Goal: Task Accomplishment & Management: Manage account settings

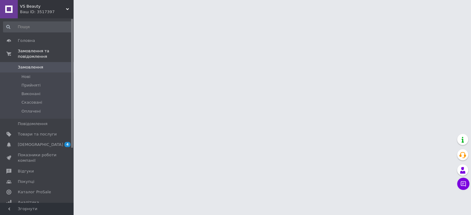
click at [45, 6] on span "VS Beauty" at bounding box center [43, 7] width 46 height 6
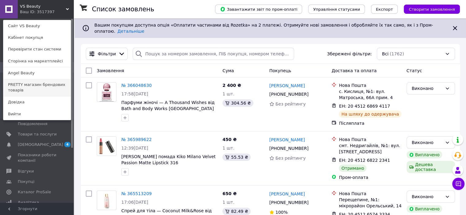
click at [39, 85] on link "PRETTY магазин брендових товарів" at bounding box center [36, 87] width 67 height 17
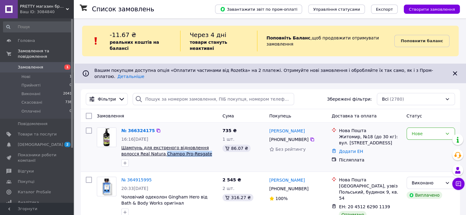
drag, startPoint x: 187, startPoint y: 143, endPoint x: 144, endPoint y: 144, distance: 42.3
click at [144, 145] on span "Шампунь для екстреного відновлення волосся Real Natura Champo Pro-Resgate" at bounding box center [169, 151] width 96 height 12
copy span "Champo Pro-Resgate"
click at [137, 128] on link "№ 366324175" at bounding box center [137, 130] width 33 height 5
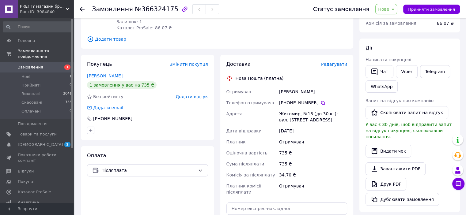
scroll to position [184, 0]
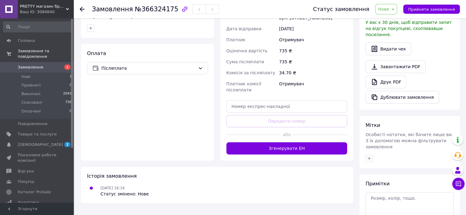
click at [389, 12] on span "Нове" at bounding box center [386, 9] width 22 height 10
click at [391, 21] on li "Прийнято" at bounding box center [390, 21] width 28 height 9
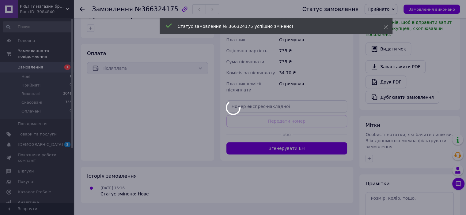
click at [311, 143] on button "Згенерувати ЕН" at bounding box center [286, 149] width 121 height 12
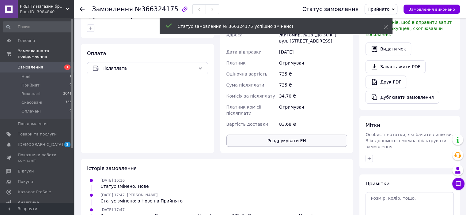
click at [291, 142] on button "Роздрукувати ЕН" at bounding box center [286, 141] width 121 height 12
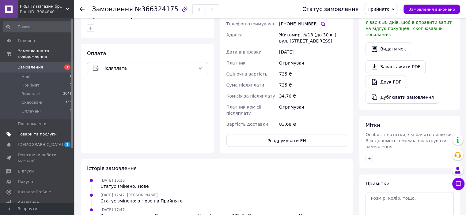
click at [33, 132] on span "Товари та послуги" at bounding box center [37, 135] width 39 height 6
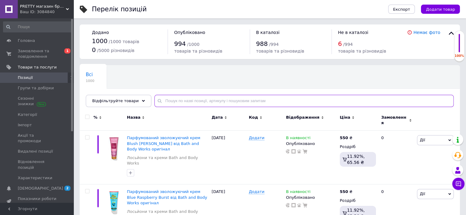
click at [210, 101] on input "text" at bounding box center [303, 101] width 299 height 12
paste input "Champo Pro-Resgate"
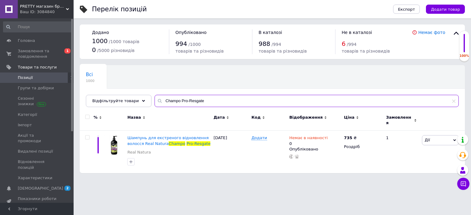
type input "Champo Pro-Resgate"
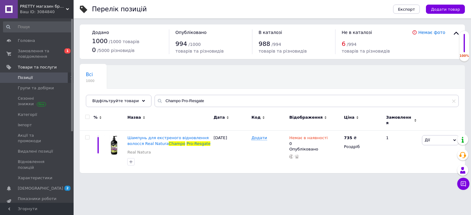
click at [38, 2] on div "PRETTY магазин брендових товарів Ваш ID: 3084840" at bounding box center [46, 9] width 56 height 18
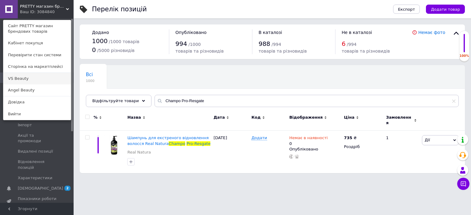
click at [19, 79] on link "VS Beauty" at bounding box center [36, 79] width 67 height 12
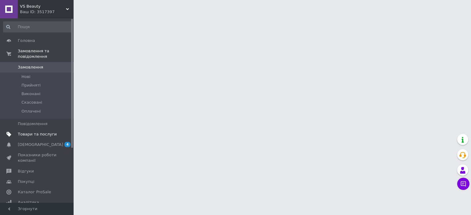
click at [38, 132] on span "Товари та послуги" at bounding box center [37, 135] width 39 height 6
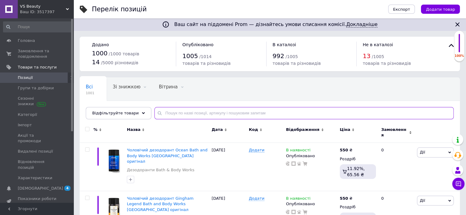
click at [225, 116] on input "text" at bounding box center [303, 113] width 299 height 12
paste input "Champo Pro-Resgate"
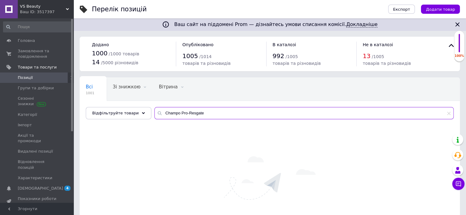
type input "Champo Pro-Resgate"
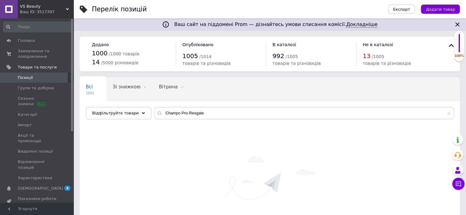
click at [39, 10] on div "Ваш ID: 3517397" at bounding box center [47, 12] width 54 height 6
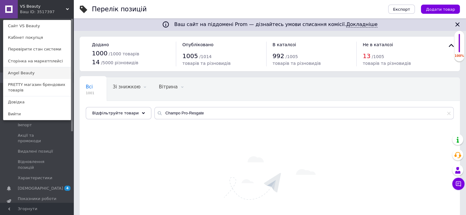
click at [35, 72] on link "Angel Beauty" at bounding box center [36, 73] width 67 height 12
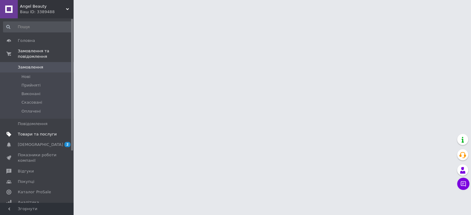
click at [32, 132] on span "Товари та послуги" at bounding box center [37, 135] width 39 height 6
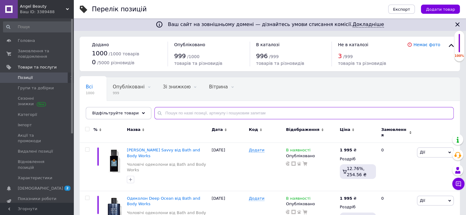
click at [219, 113] on input "text" at bounding box center [303, 113] width 299 height 12
paste input "Champo Pro-Resgate"
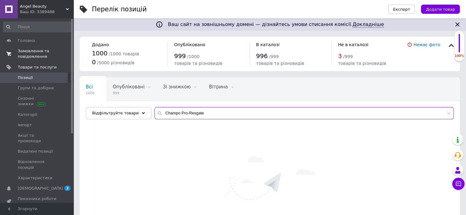
type input "Champo Pro-Resgate"
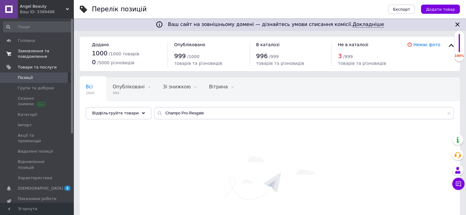
click at [36, 55] on span "Замовлення та повідомлення" at bounding box center [37, 53] width 39 height 11
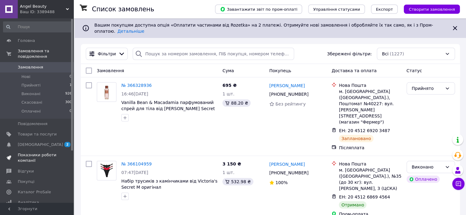
click at [31, 153] on span "Показники роботи компанії" at bounding box center [37, 158] width 39 height 11
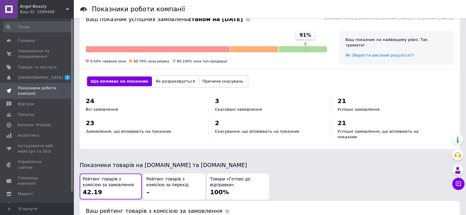
scroll to position [215, 0]
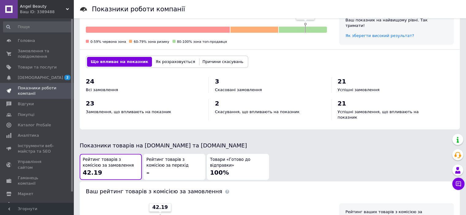
click at [51, 9] on span "Angel Beauty" at bounding box center [43, 7] width 46 height 6
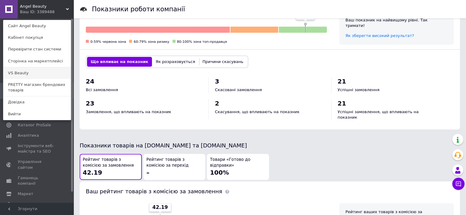
click at [24, 75] on link "VS Beauty" at bounding box center [36, 73] width 67 height 12
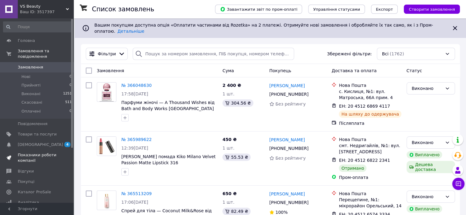
click at [38, 153] on span "Показники роботи компанії" at bounding box center [37, 158] width 39 height 11
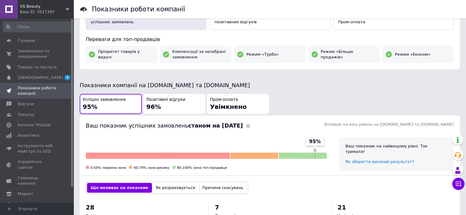
scroll to position [184, 0]
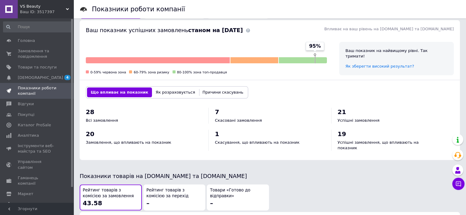
click at [37, 6] on span "VS Beauty" at bounding box center [43, 7] width 46 height 6
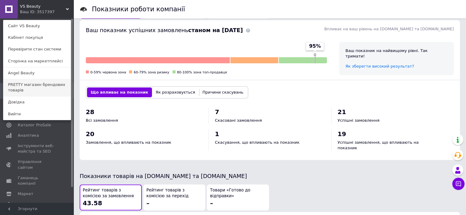
click at [41, 82] on link "PRETTY магазин брендових товарів" at bounding box center [36, 87] width 67 height 17
